Goal: Information Seeking & Learning: Learn about a topic

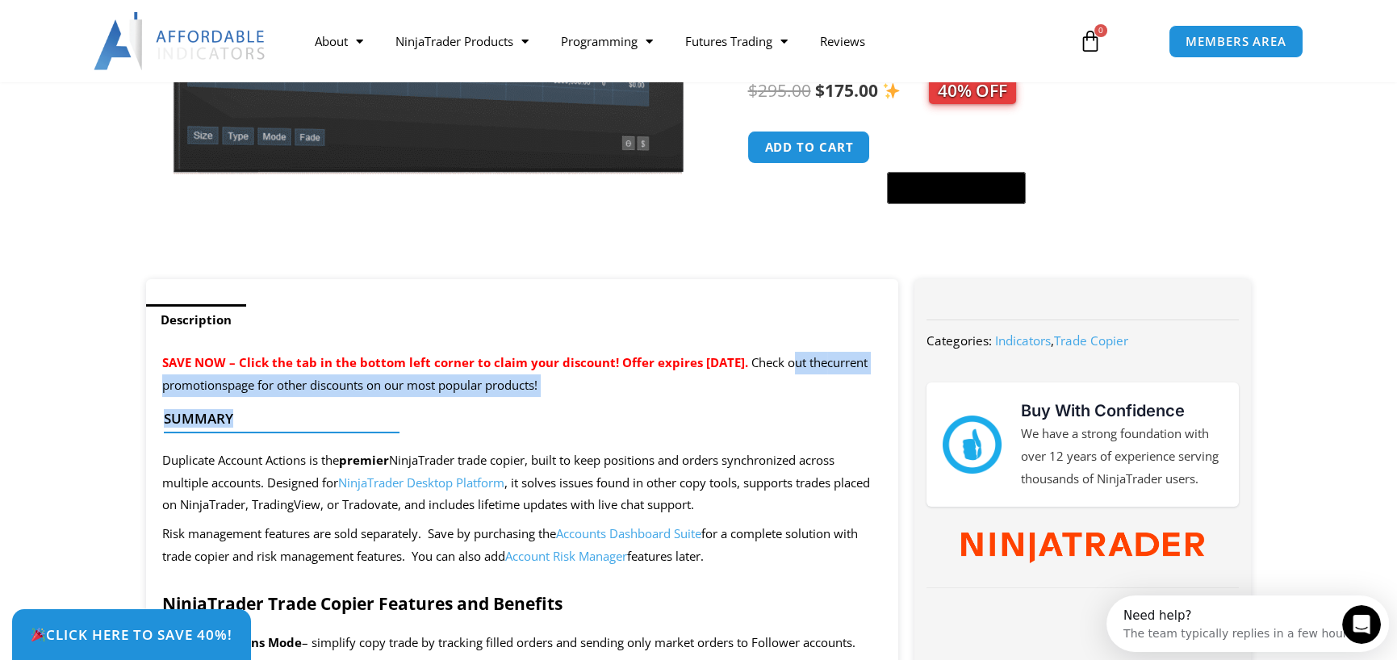
drag, startPoint x: 174, startPoint y: 378, endPoint x: 583, endPoint y: 400, distance: 409.8
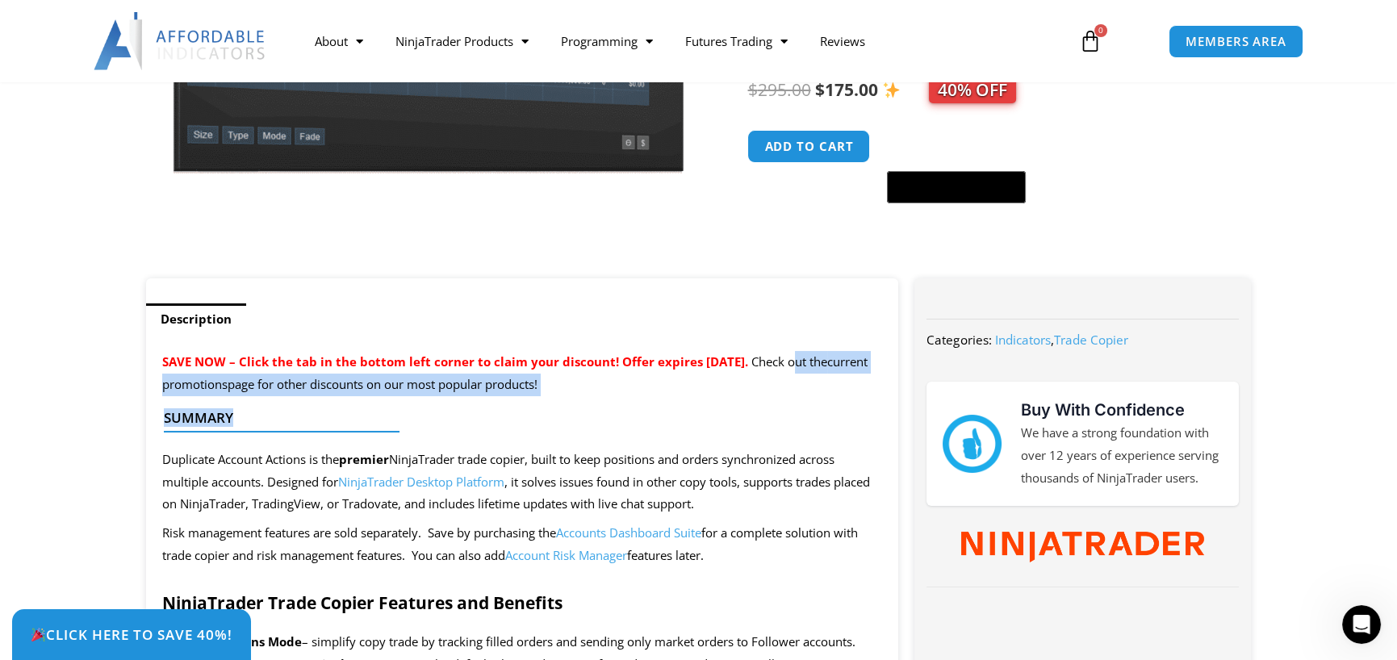
click at [782, 424] on h4 "Summary" at bounding box center [516, 418] width 705 height 16
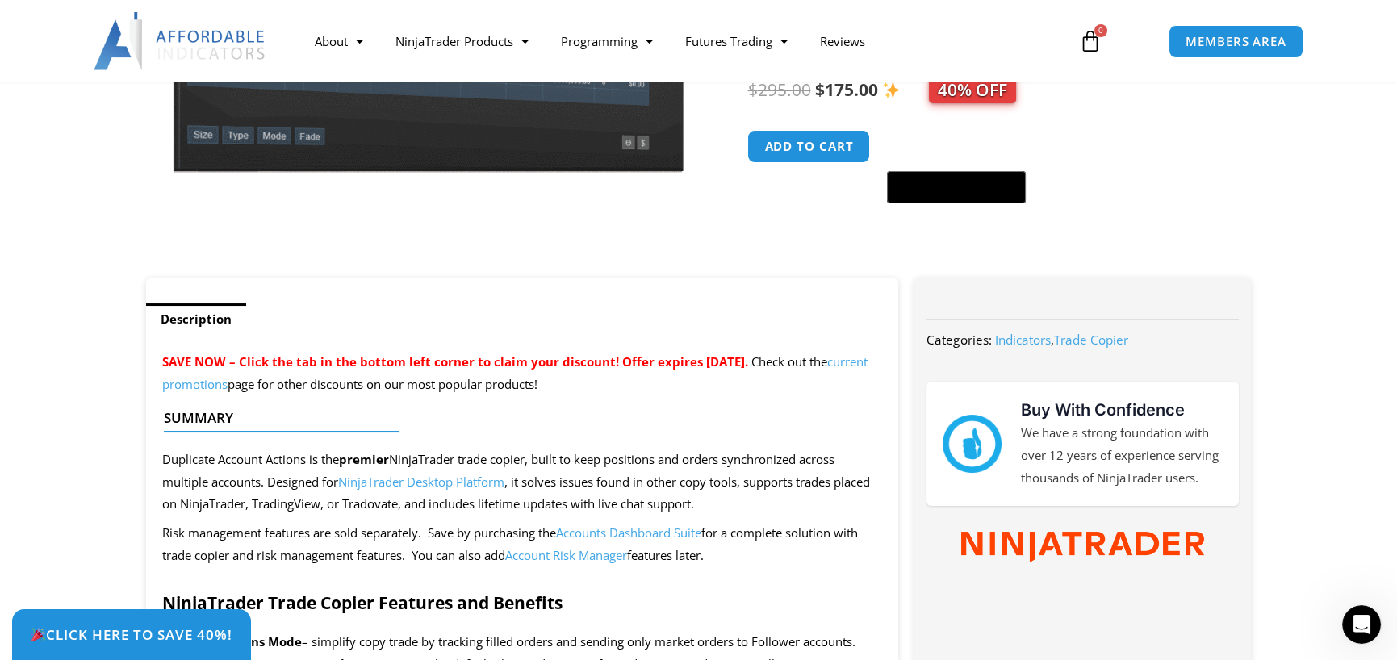
scroll to position [412, 0]
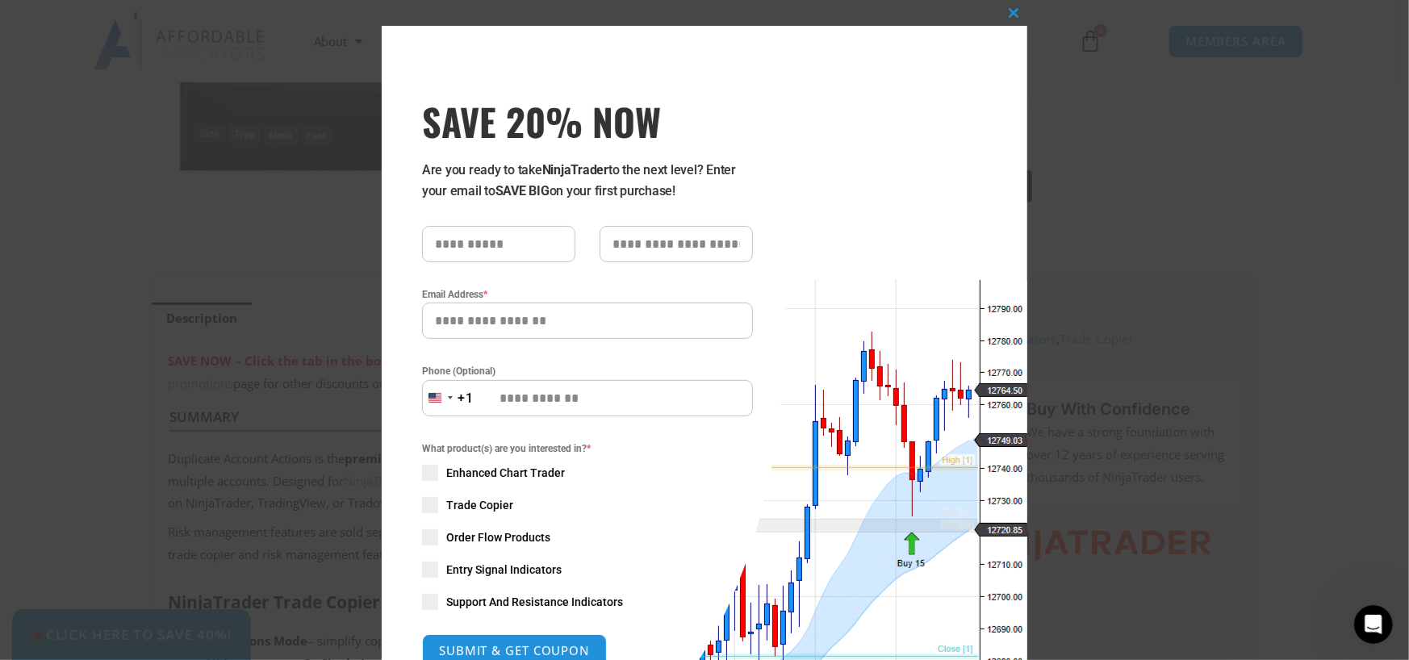
click at [112, 470] on div "Close this module SAVE 20% NOW Are you ready to take NinjaTrader to the next le…" at bounding box center [704, 330] width 1409 height 660
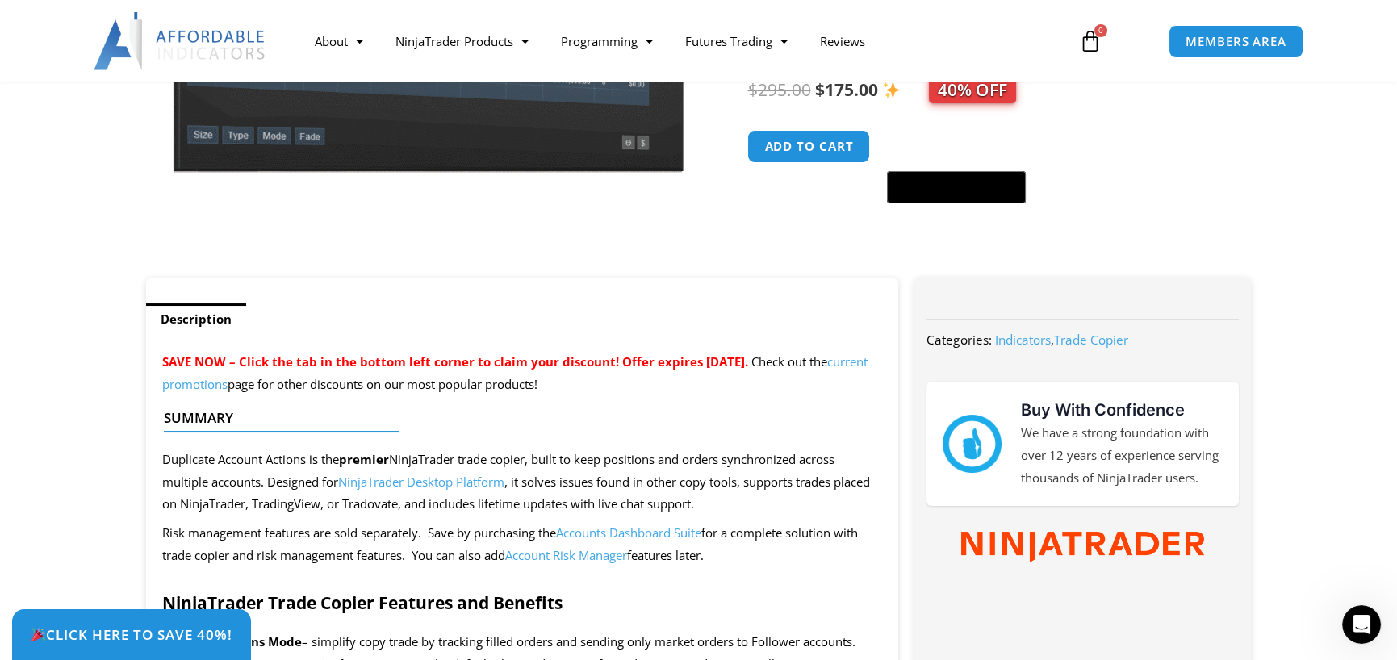
click at [270, 380] on link "current promotions" at bounding box center [514, 372] width 705 height 39
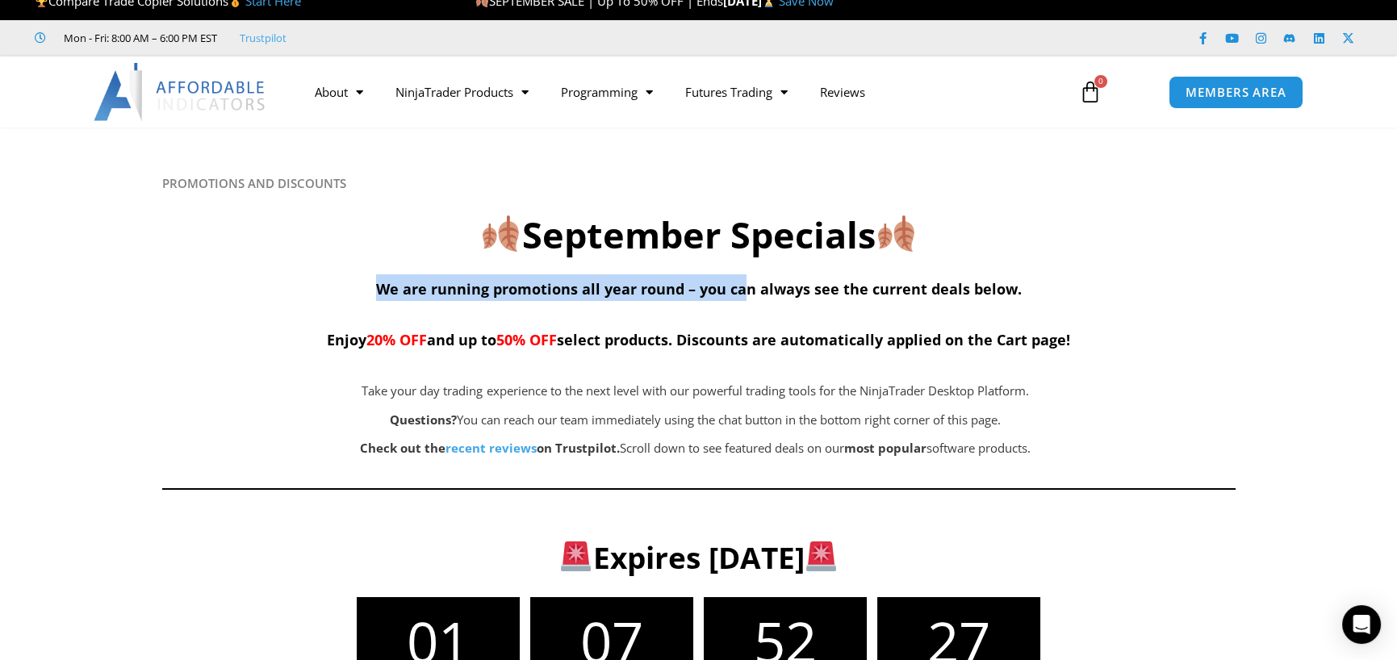
scroll to position [15, 0]
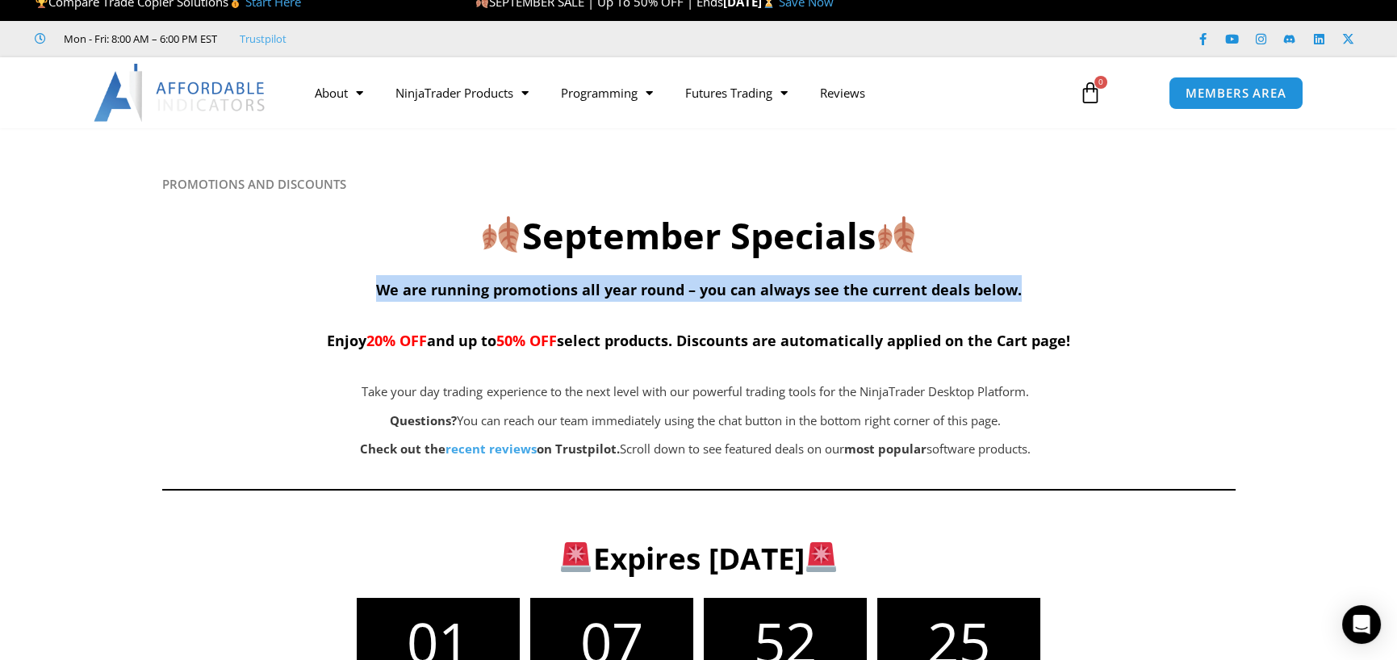
drag, startPoint x: 360, startPoint y: 291, endPoint x: 1033, endPoint y: 288, distance: 673.1
click at [1033, 288] on h4 "We are running promotions all year round – you can always see the current deals…" at bounding box center [698, 313] width 1073 height 77
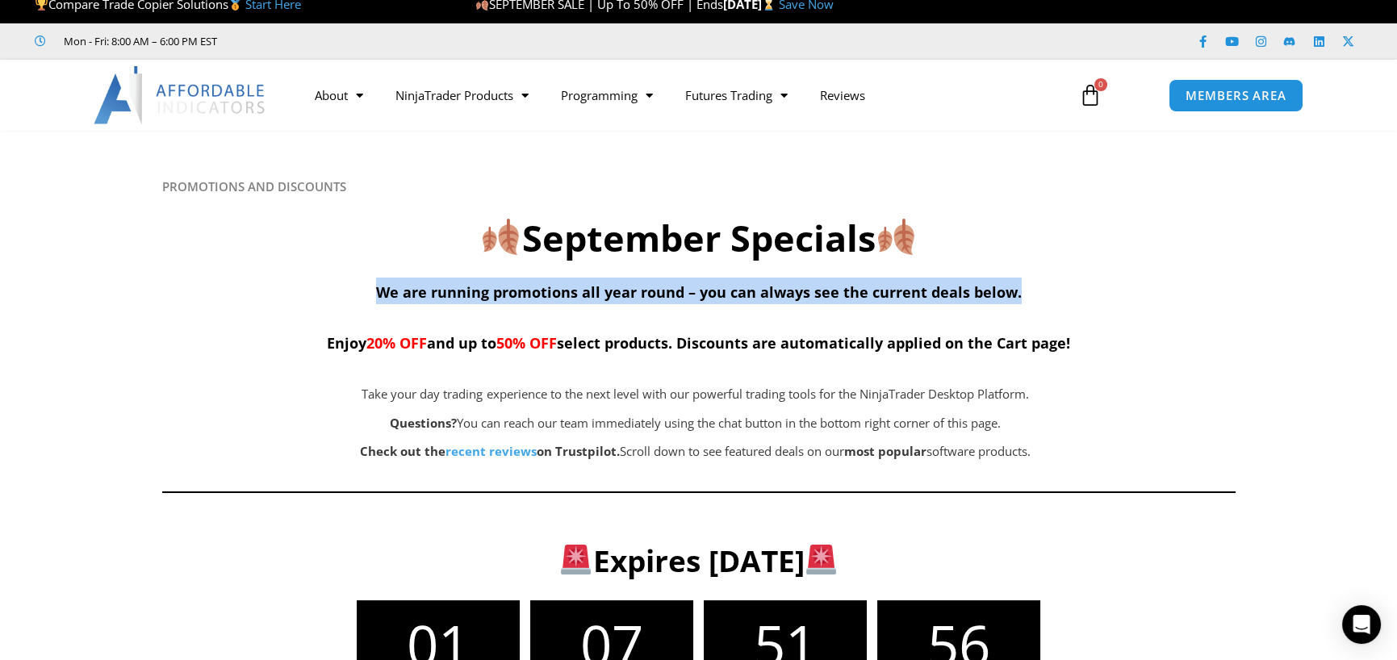
scroll to position [14, 0]
